Goal: Task Accomplishment & Management: Use online tool/utility

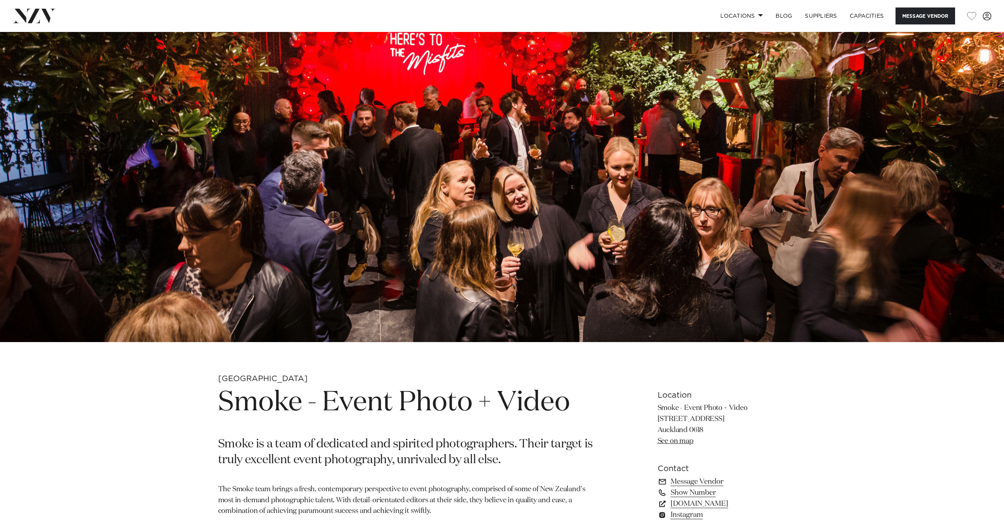
scroll to position [397, 0]
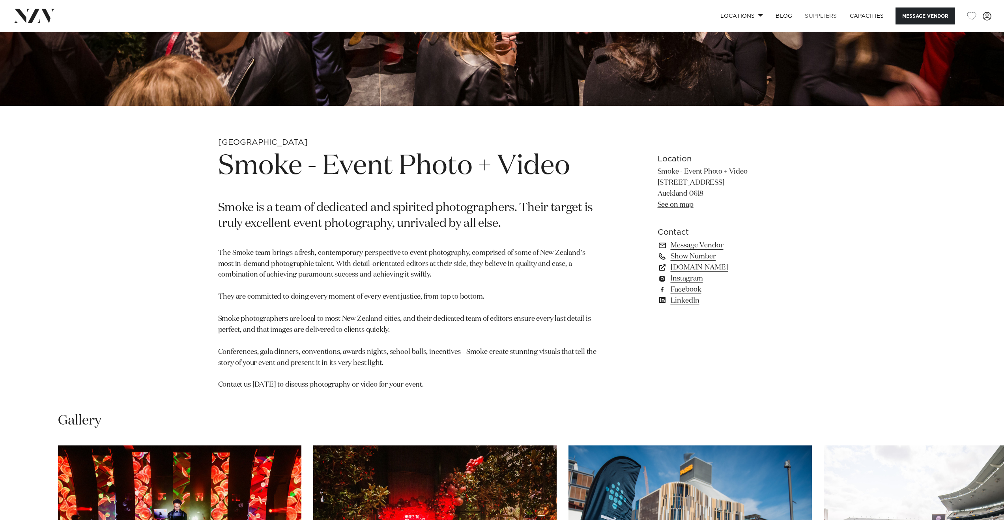
click at [820, 15] on link "SUPPLIERS" at bounding box center [821, 15] width 45 height 17
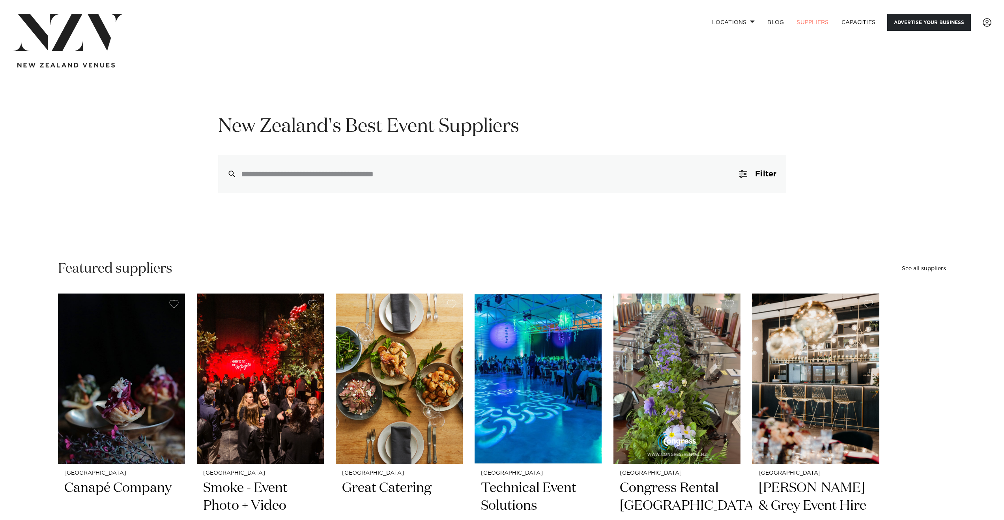
click at [921, 24] on link "Advertise your business" at bounding box center [929, 22] width 84 height 17
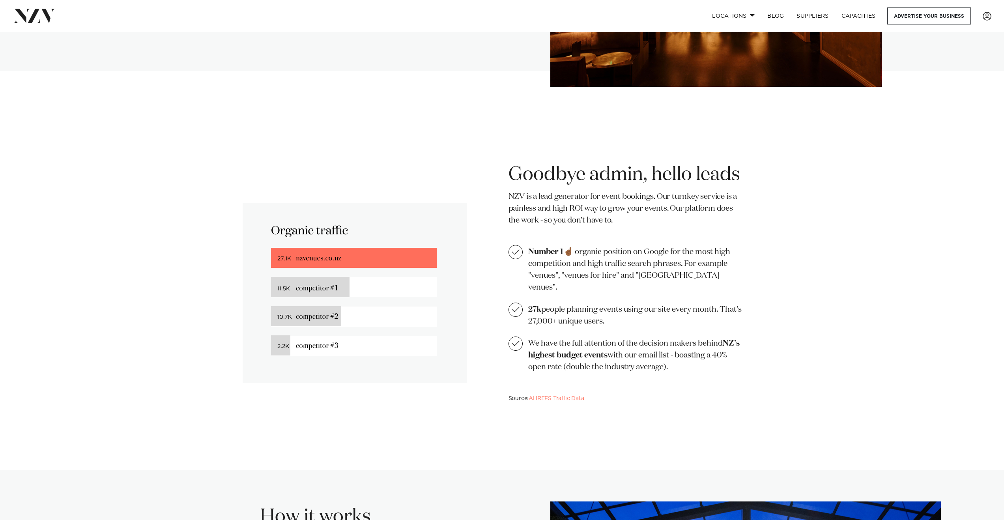
scroll to position [484, 0]
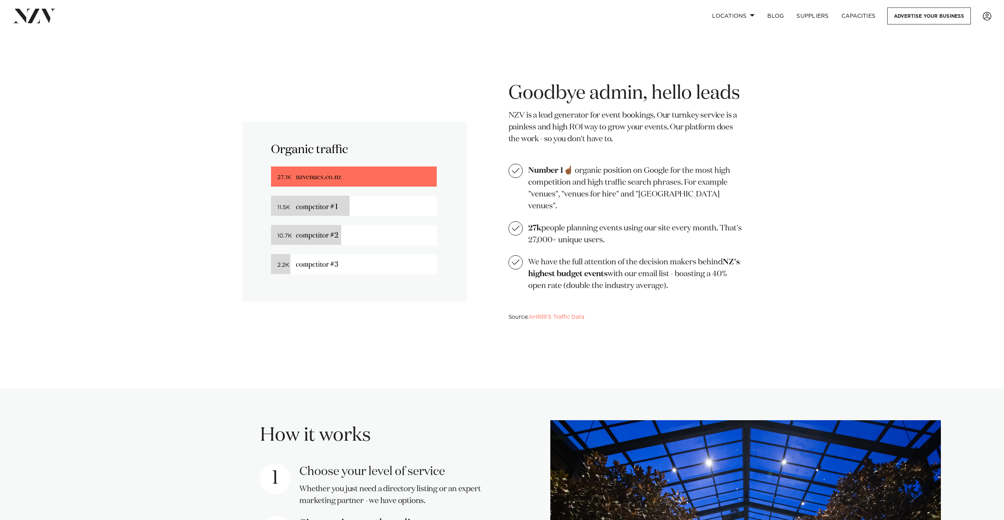
click at [338, 204] on img at bounding box center [355, 212] width 225 height 180
click at [562, 185] on li "Number 1 ☝🏾 organic position on Google for the most high competition and high t…" at bounding box center [627, 188] width 237 height 48
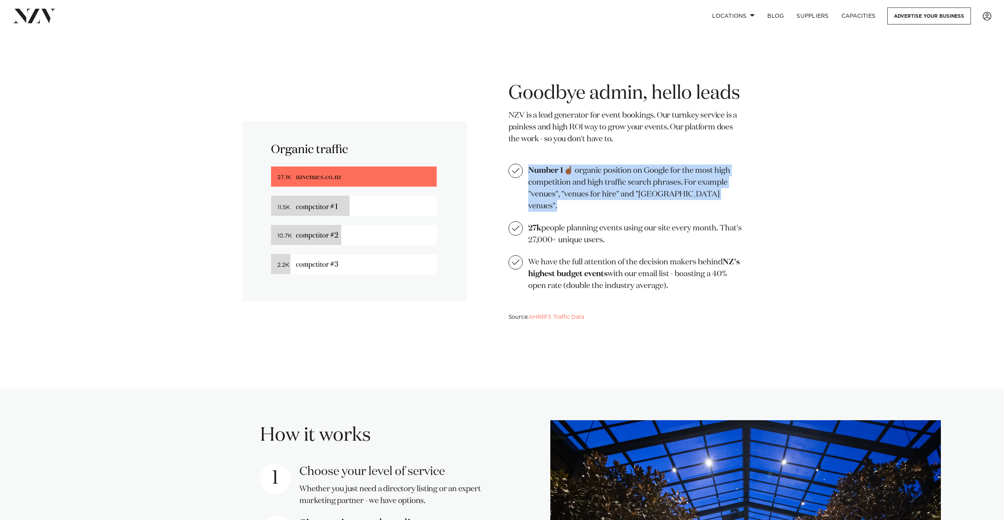
click at [562, 185] on li "Number 1 ☝🏾 organic position on Google for the most high competition and high t…" at bounding box center [627, 188] width 237 height 48
click at [563, 186] on li "Number 1 ☝🏾 organic position on Google for the most high competition and high t…" at bounding box center [627, 188] width 237 height 48
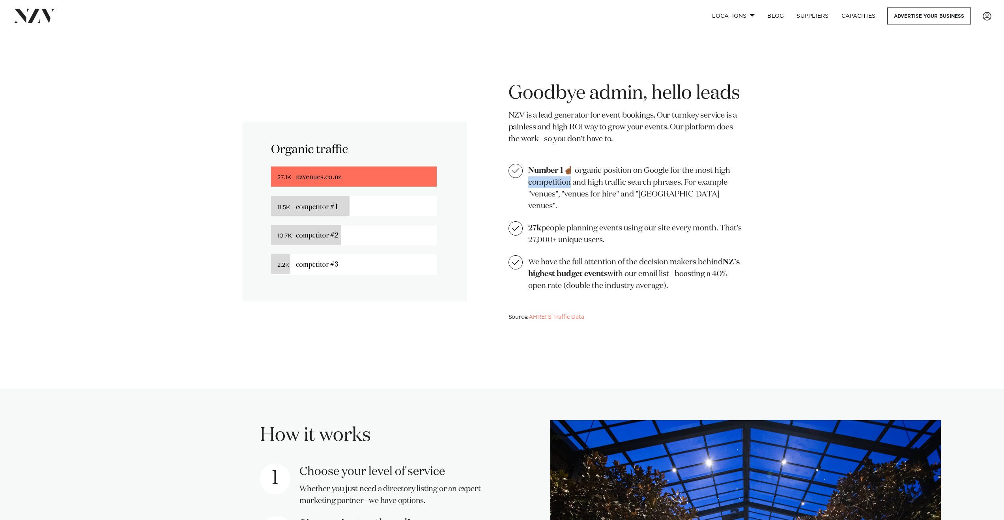
click at [563, 186] on li "Number 1 ☝🏾 organic position on Google for the most high competition and high t…" at bounding box center [627, 188] width 237 height 48
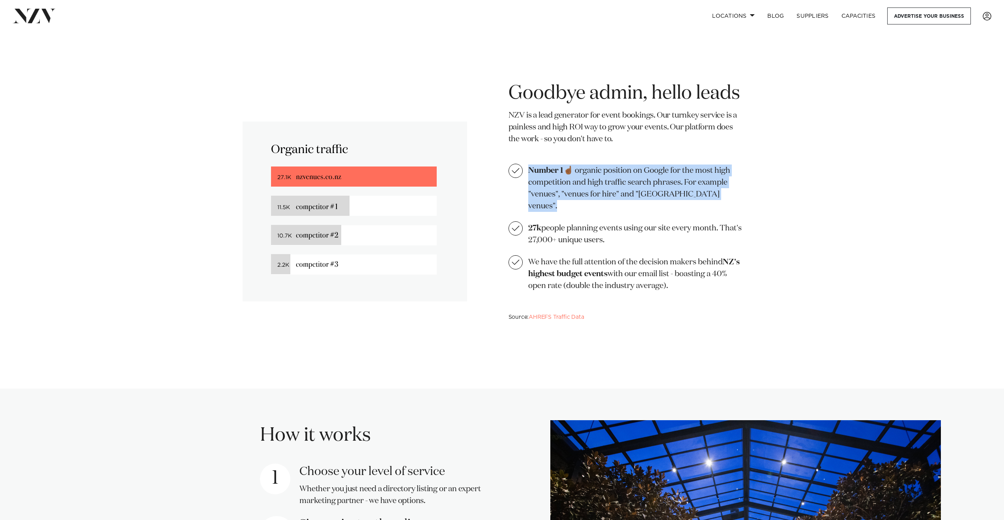
click at [563, 186] on li "Number 1 ☝🏾 organic position on Google for the most high competition and high t…" at bounding box center [627, 188] width 237 height 48
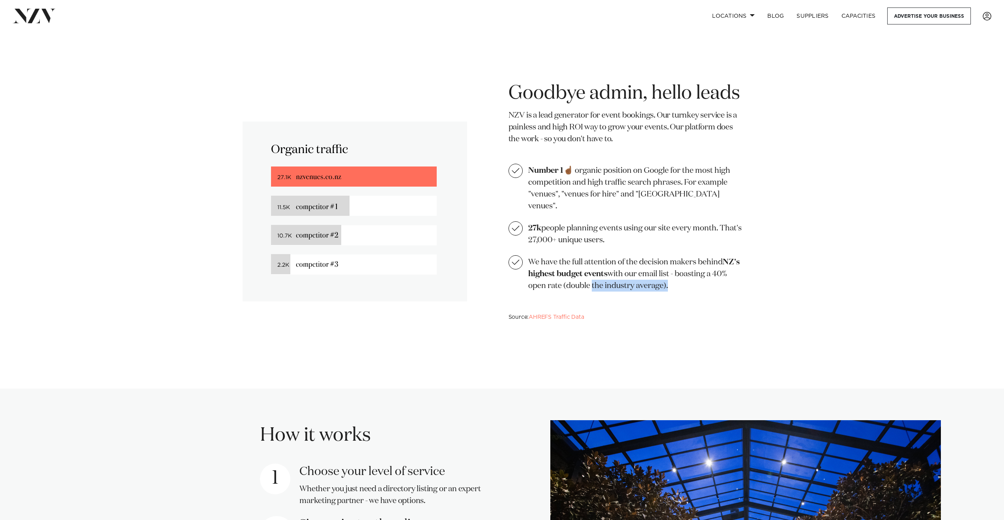
click at [591, 281] on div "Goodbye admin, hello leads NZV is a lead generator for event bookings. Our turn…" at bounding box center [627, 201] width 237 height 241
click at [586, 277] on li "We have the full attention of the decision makers behind NZ's highest budget ev…" at bounding box center [627, 273] width 237 height 36
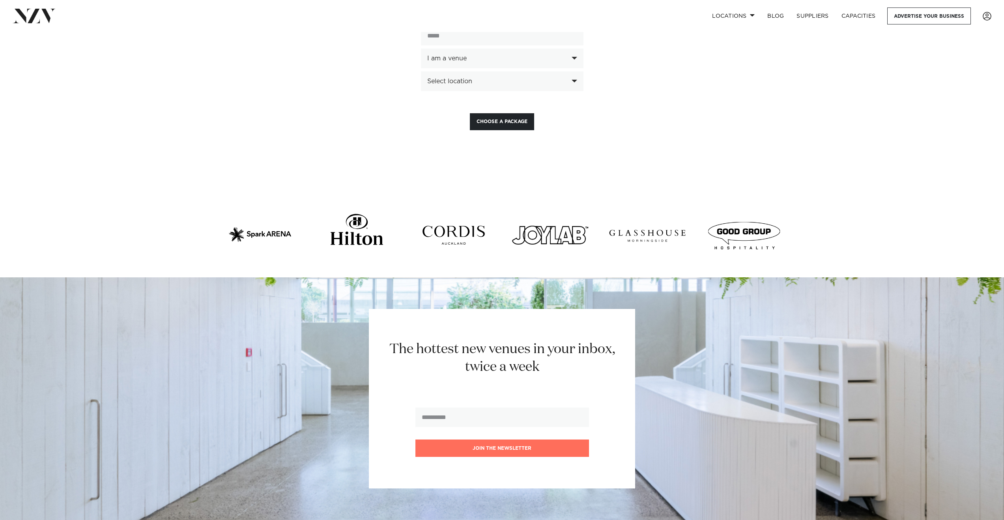
scroll to position [2181, 0]
